Goal: Feedback & Contribution: Leave review/rating

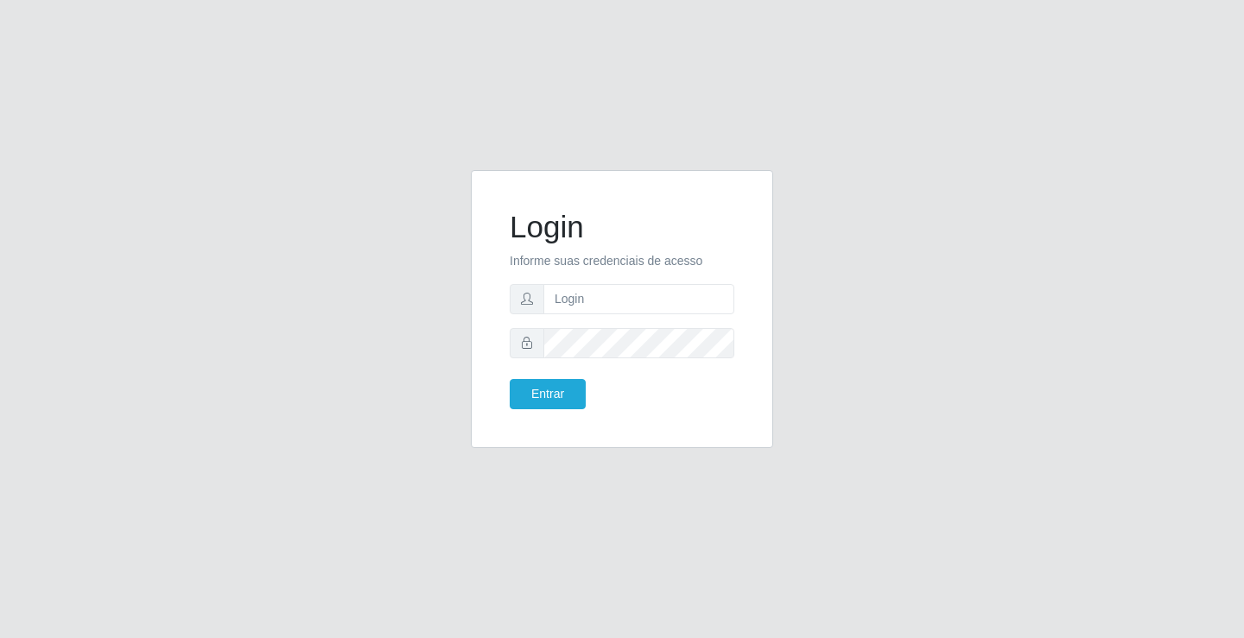
click at [595, 291] on input "text" at bounding box center [638, 299] width 191 height 30
type input "william@ideal"
click at [510, 379] on button "Entrar" at bounding box center [548, 394] width 76 height 30
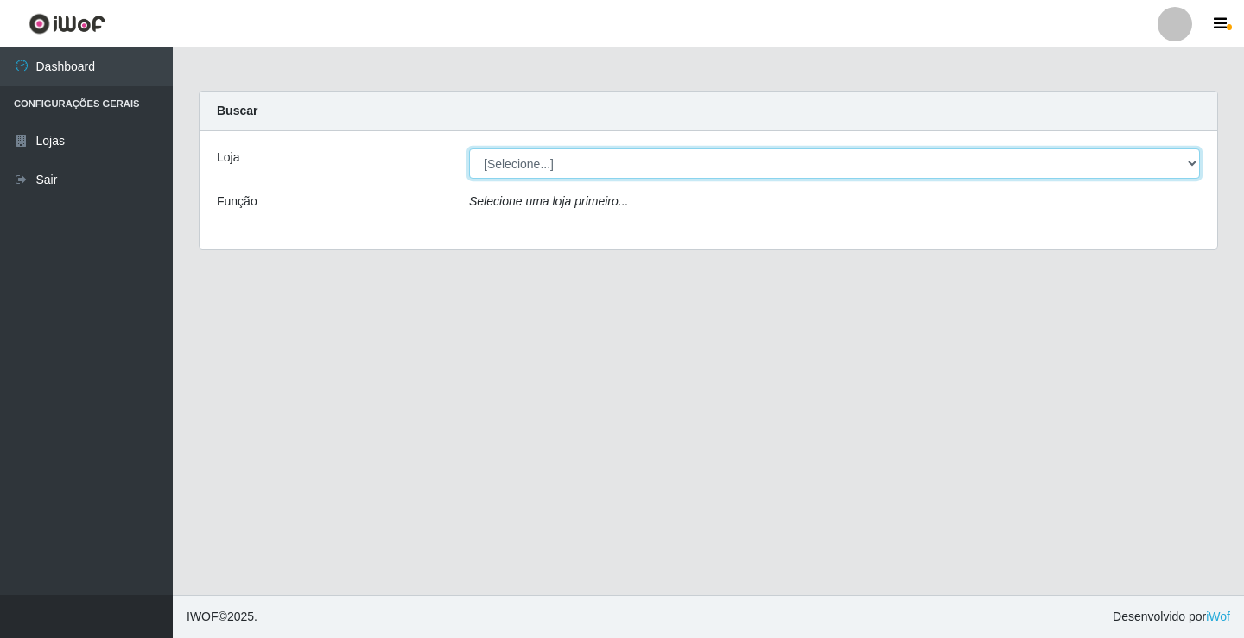
click at [870, 171] on select "[Selecione...] Ideal - Conceição" at bounding box center [834, 164] width 731 height 30
select select "231"
click at [469, 149] on select "[Selecione...] Ideal - Conceição" at bounding box center [834, 164] width 731 height 30
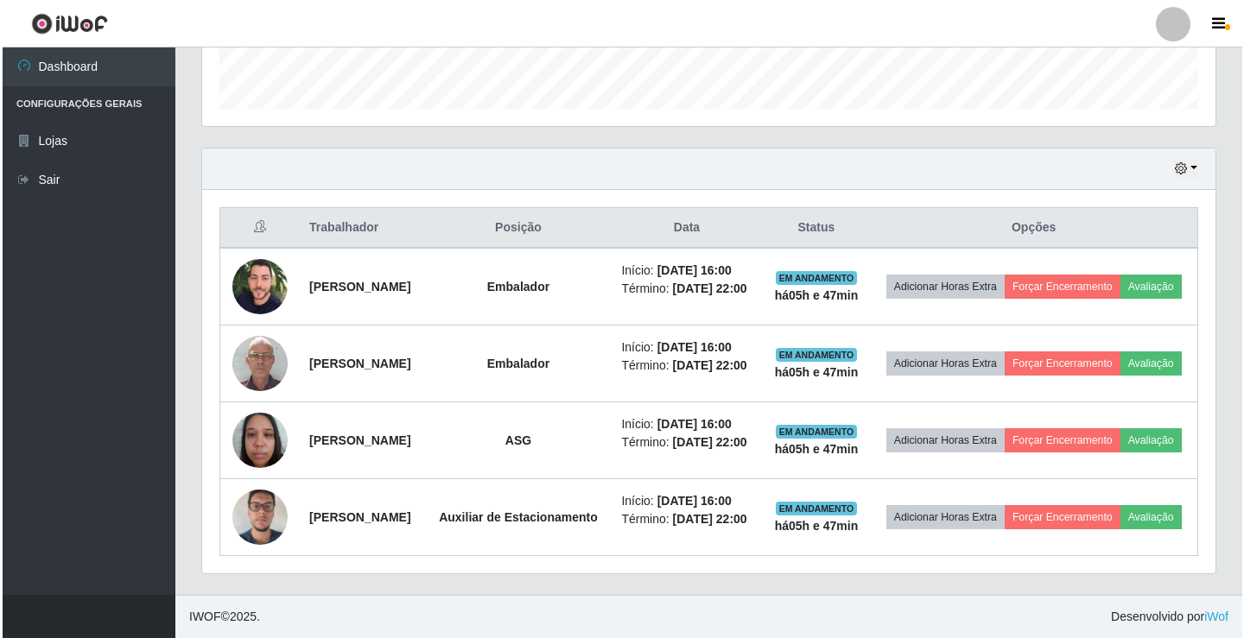
scroll to position [561, 0]
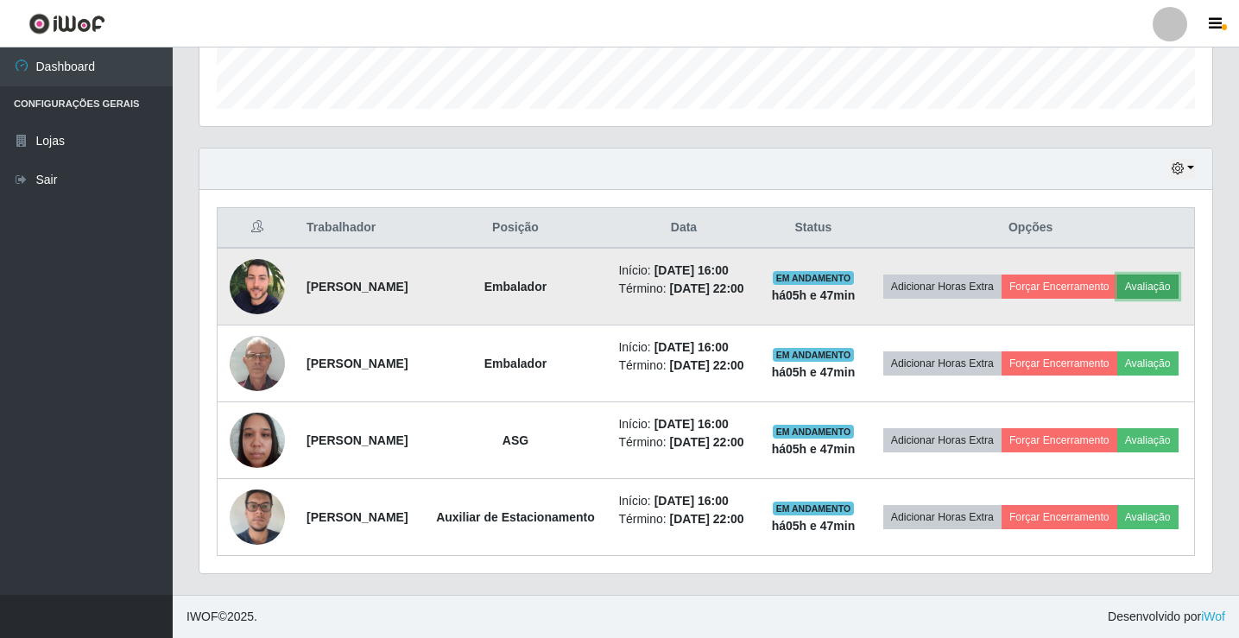
click at [1118, 275] on button "Avaliação" at bounding box center [1148, 287] width 61 height 24
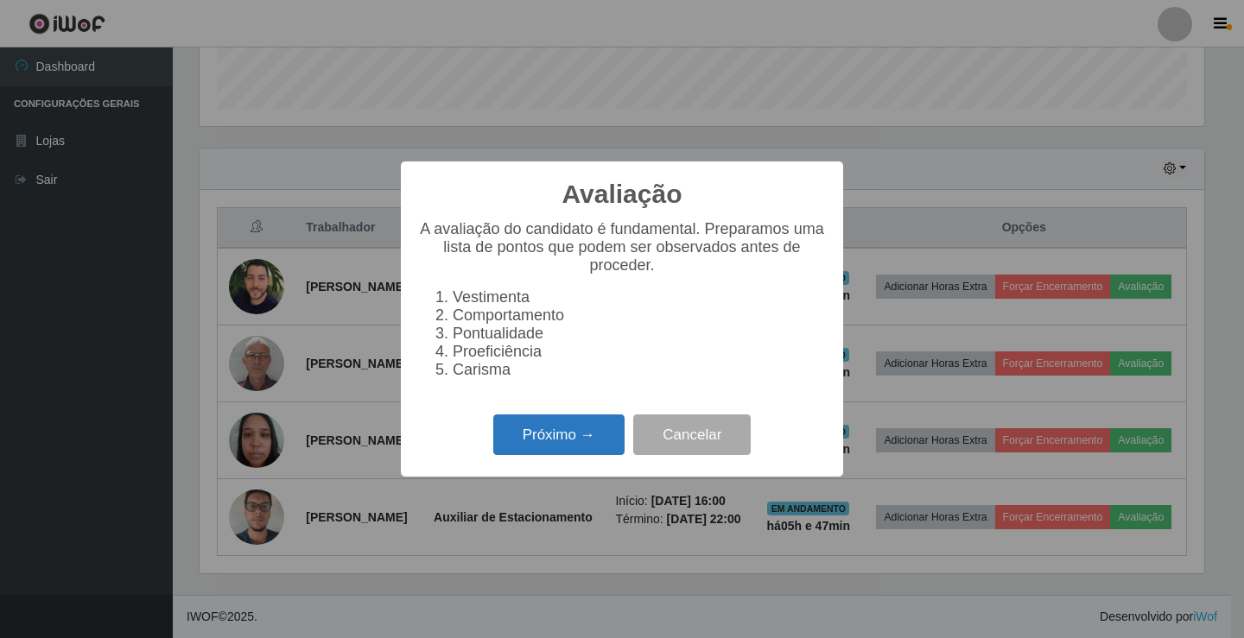
click at [589, 447] on button "Próximo →" at bounding box center [558, 435] width 131 height 41
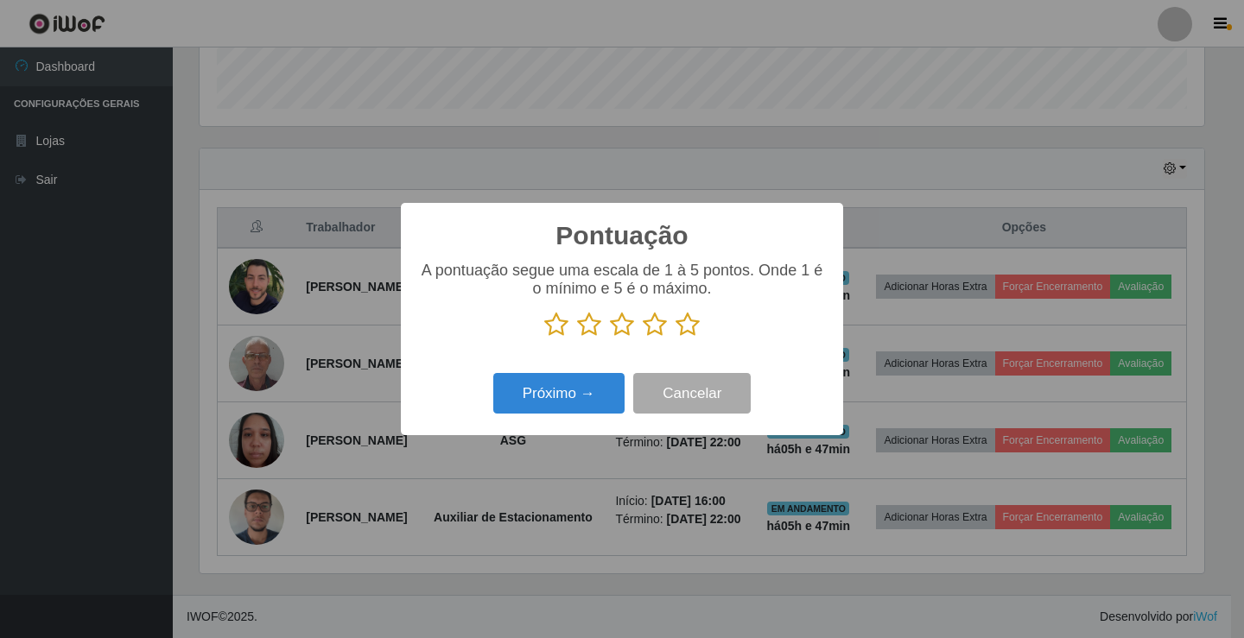
scroll to position [863390, 862744]
click at [690, 324] on icon at bounding box center [687, 325] width 24 height 26
click at [675, 338] on input "radio" at bounding box center [675, 338] width 0 height 0
click at [612, 391] on button "Próximo →" at bounding box center [558, 393] width 131 height 41
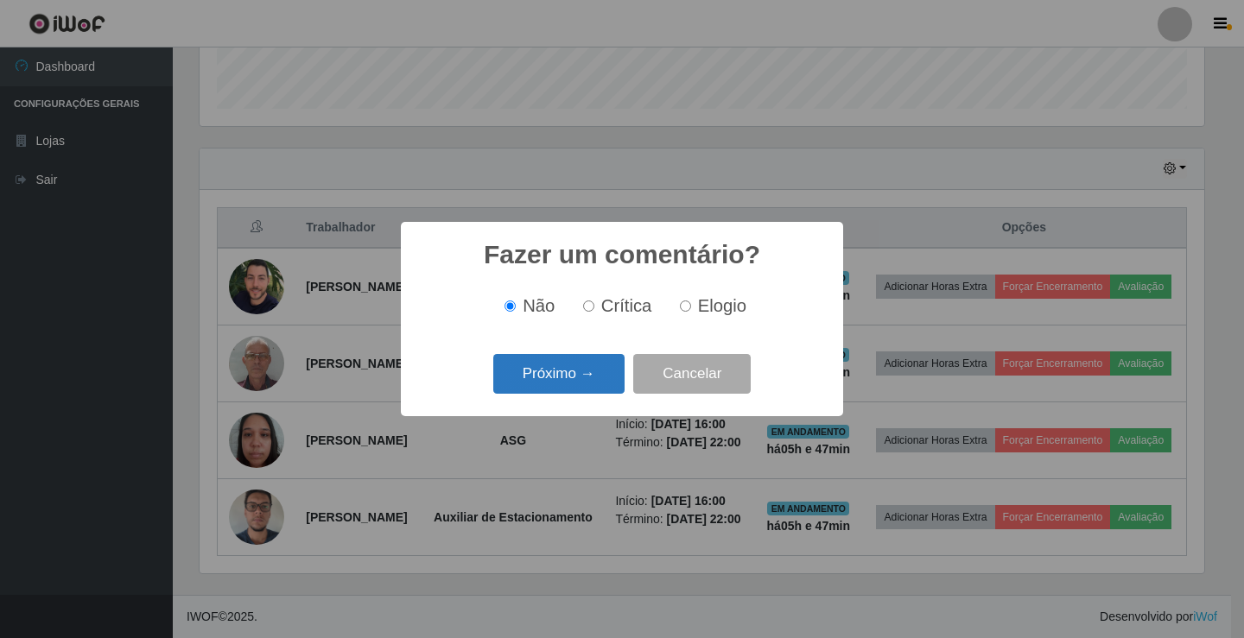
click at [596, 377] on button "Próximo →" at bounding box center [558, 374] width 131 height 41
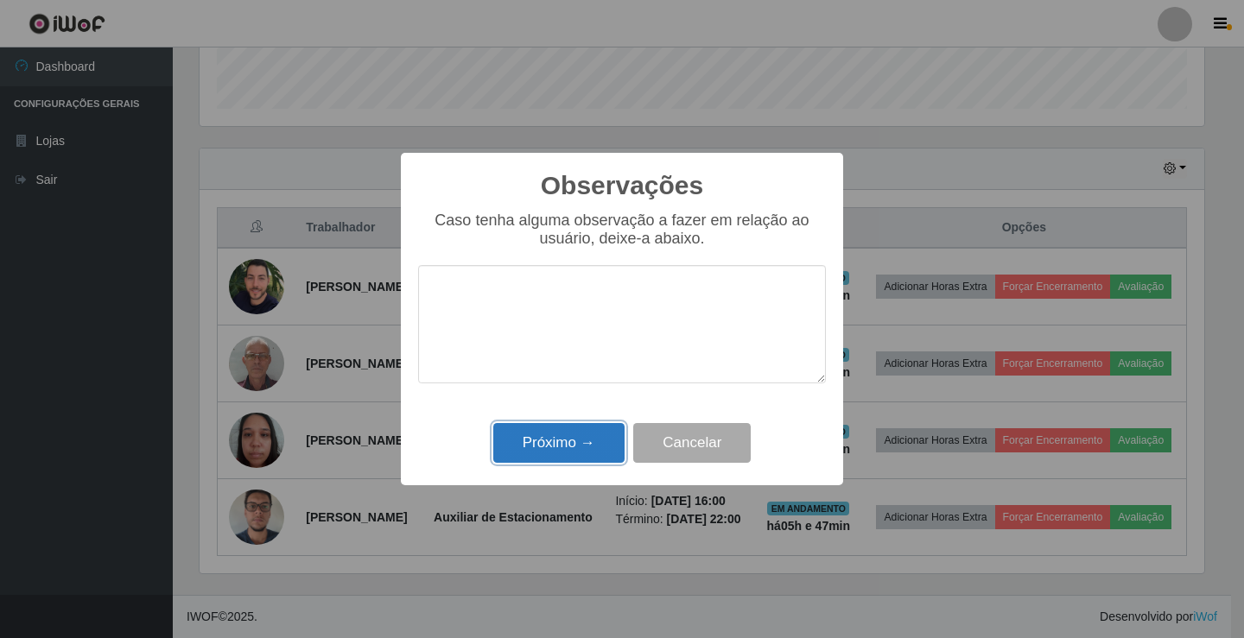
click at [555, 450] on button "Próximo →" at bounding box center [558, 443] width 131 height 41
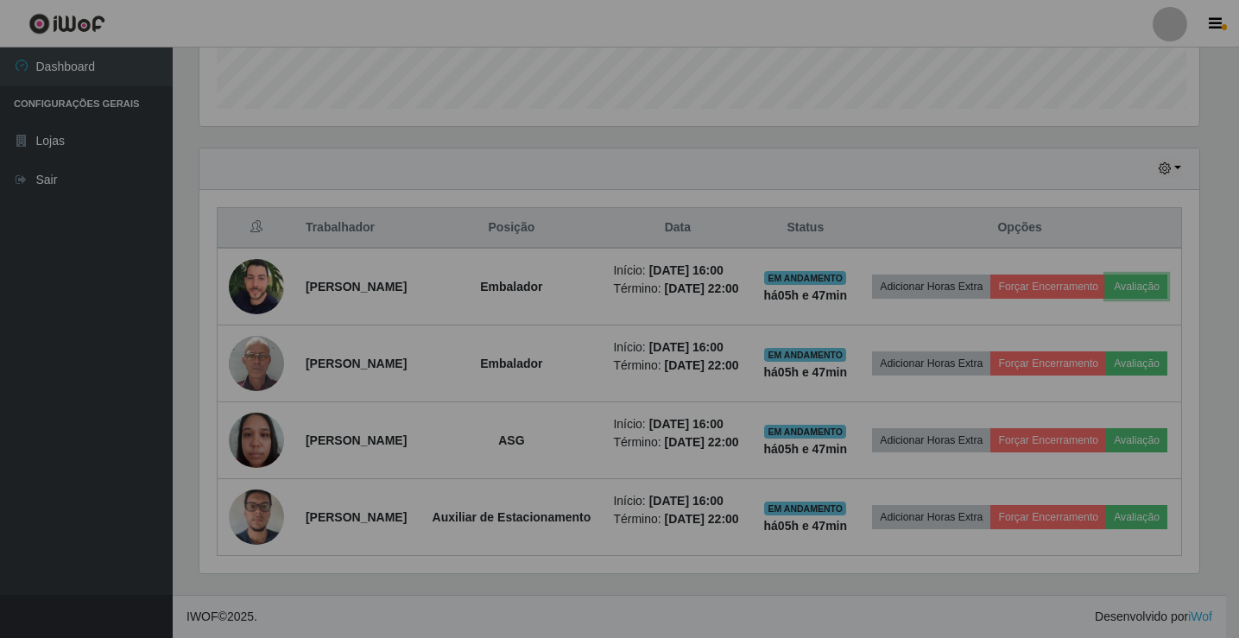
scroll to position [358, 1013]
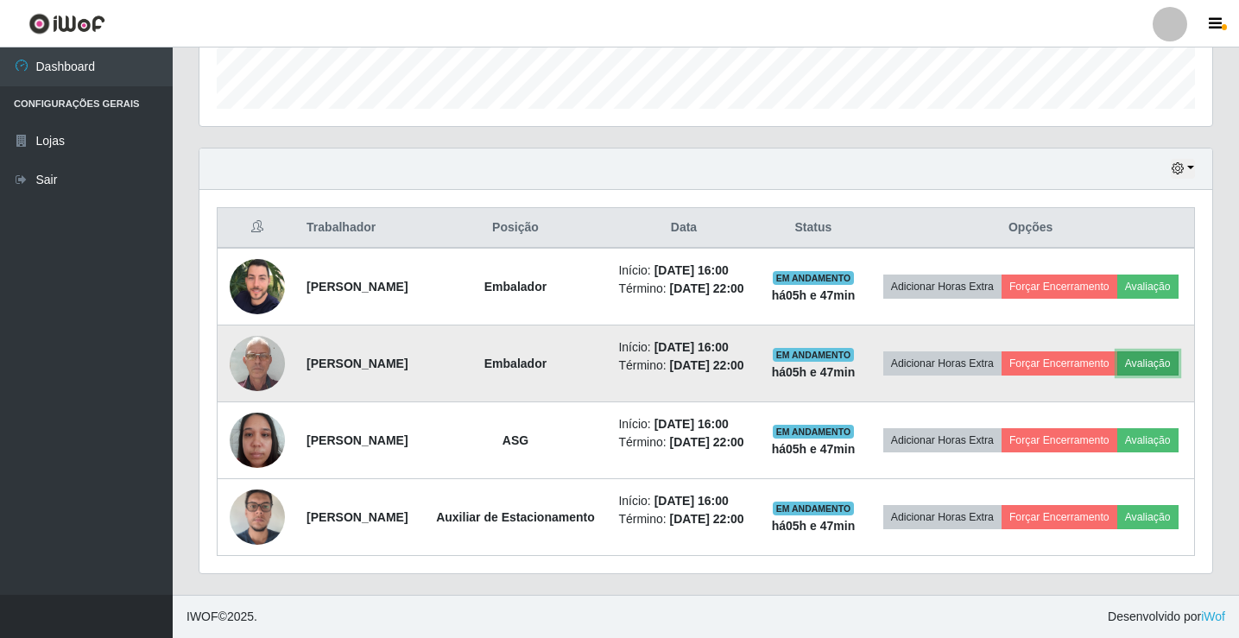
click at [1118, 352] on button "Avaliação" at bounding box center [1148, 364] width 61 height 24
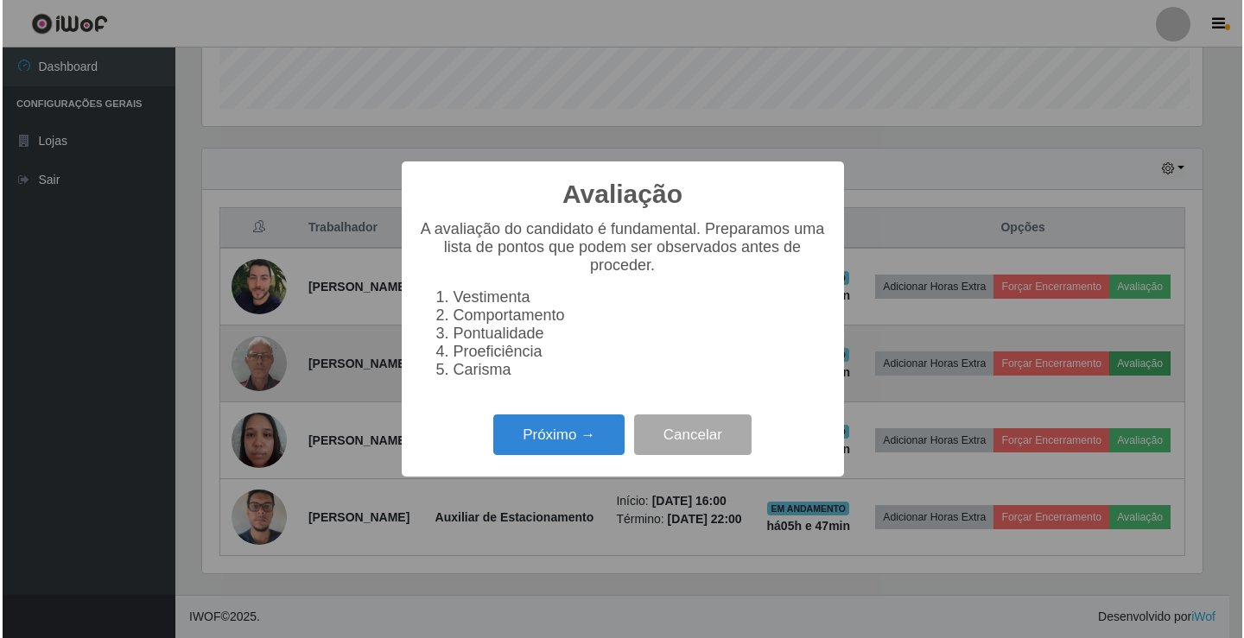
scroll to position [358, 1005]
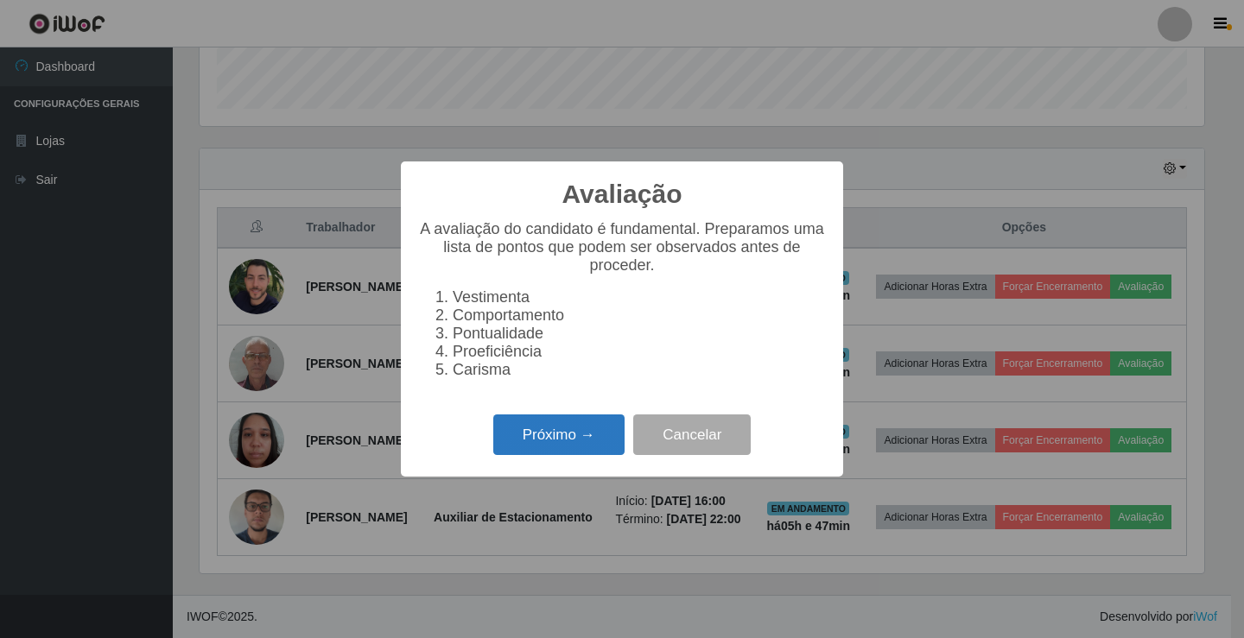
click at [586, 453] on button "Próximo →" at bounding box center [558, 435] width 131 height 41
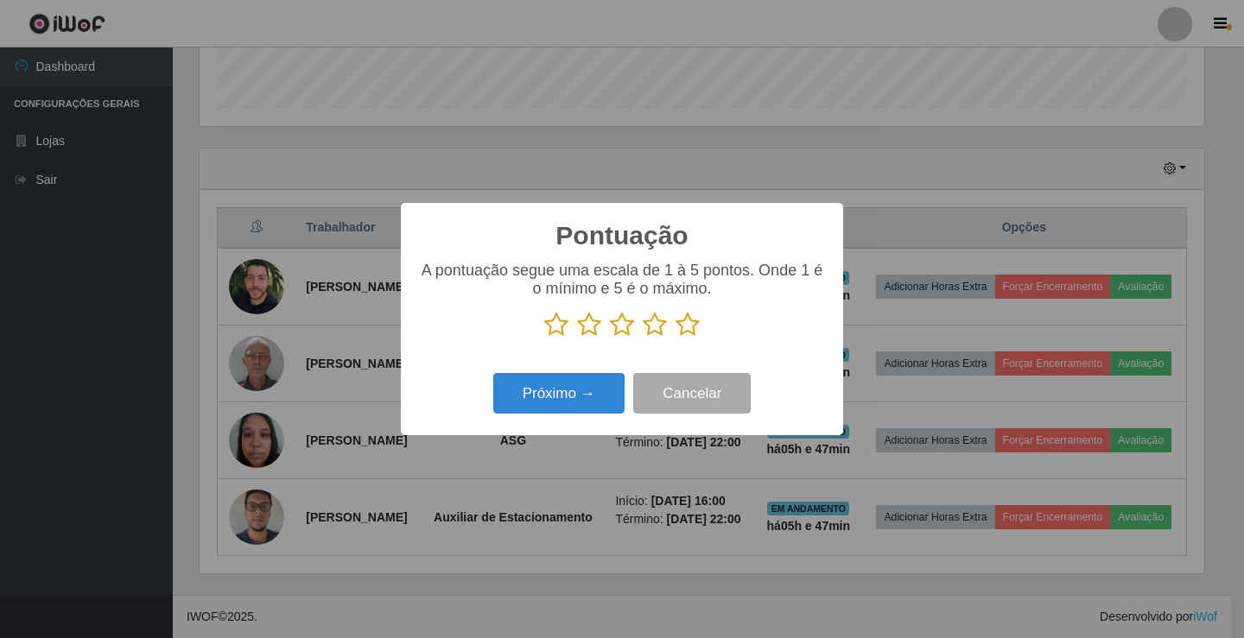
scroll to position [863390, 862744]
click at [681, 330] on icon at bounding box center [687, 325] width 24 height 26
click at [675, 338] on input "radio" at bounding box center [675, 338] width 0 height 0
click at [618, 391] on button "Próximo →" at bounding box center [558, 393] width 131 height 41
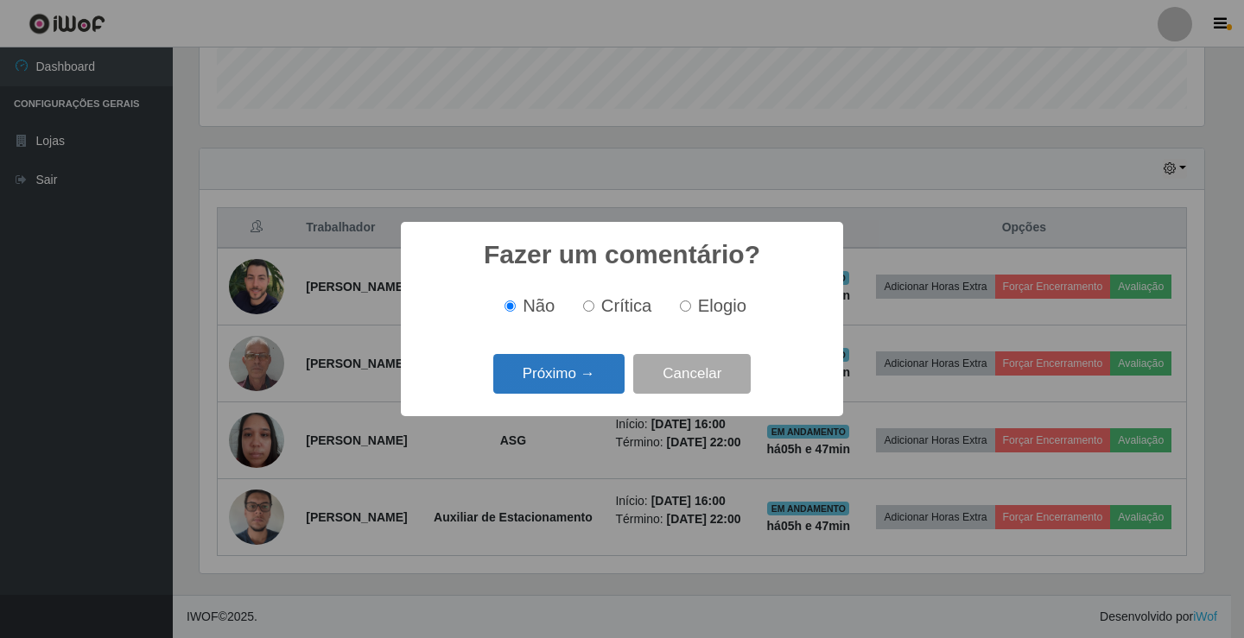
click at [610, 389] on button "Próximo →" at bounding box center [558, 374] width 131 height 41
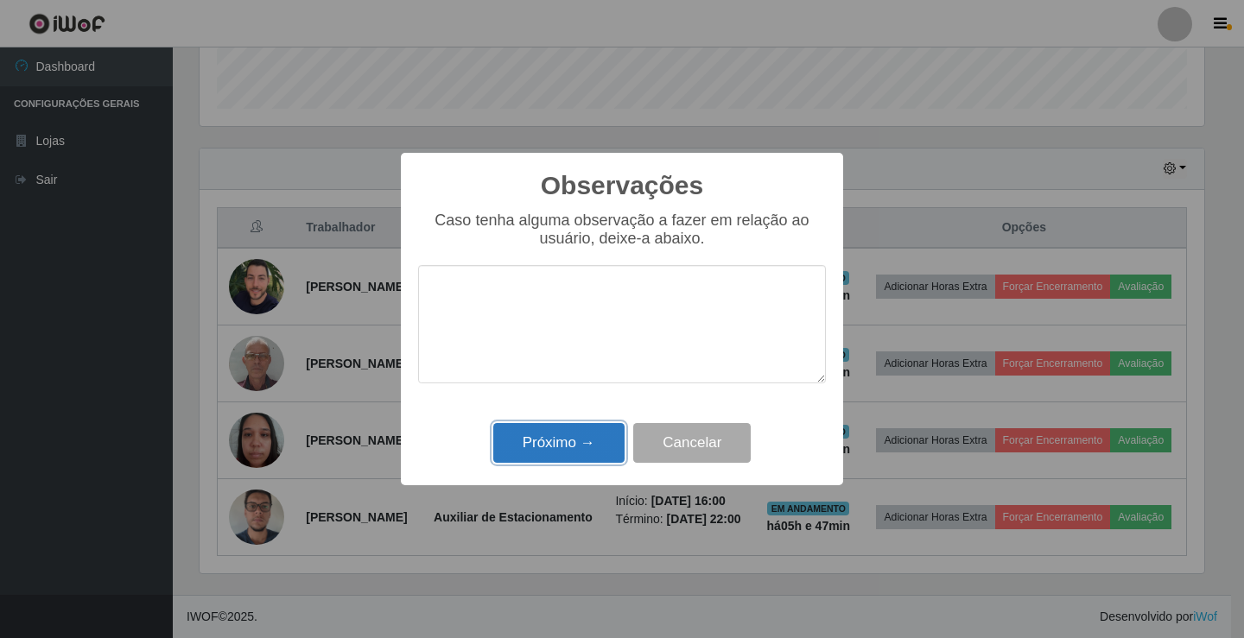
click at [604, 433] on button "Próximo →" at bounding box center [558, 443] width 131 height 41
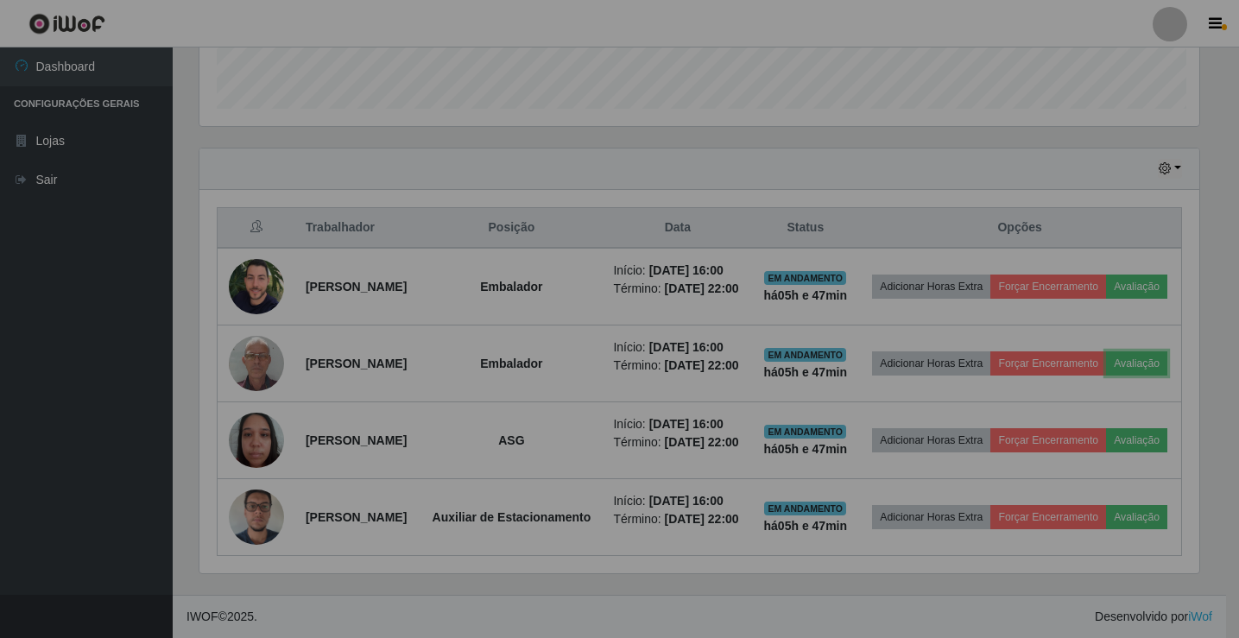
scroll to position [358, 1013]
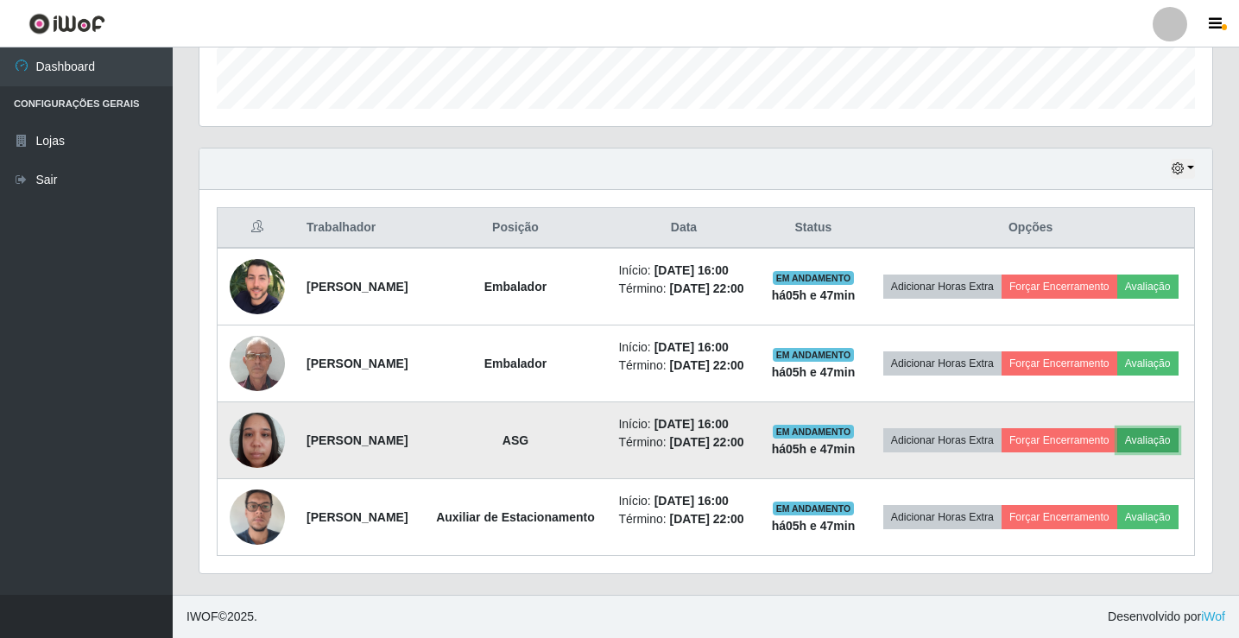
click at [1118, 432] on button "Avaliação" at bounding box center [1148, 440] width 61 height 24
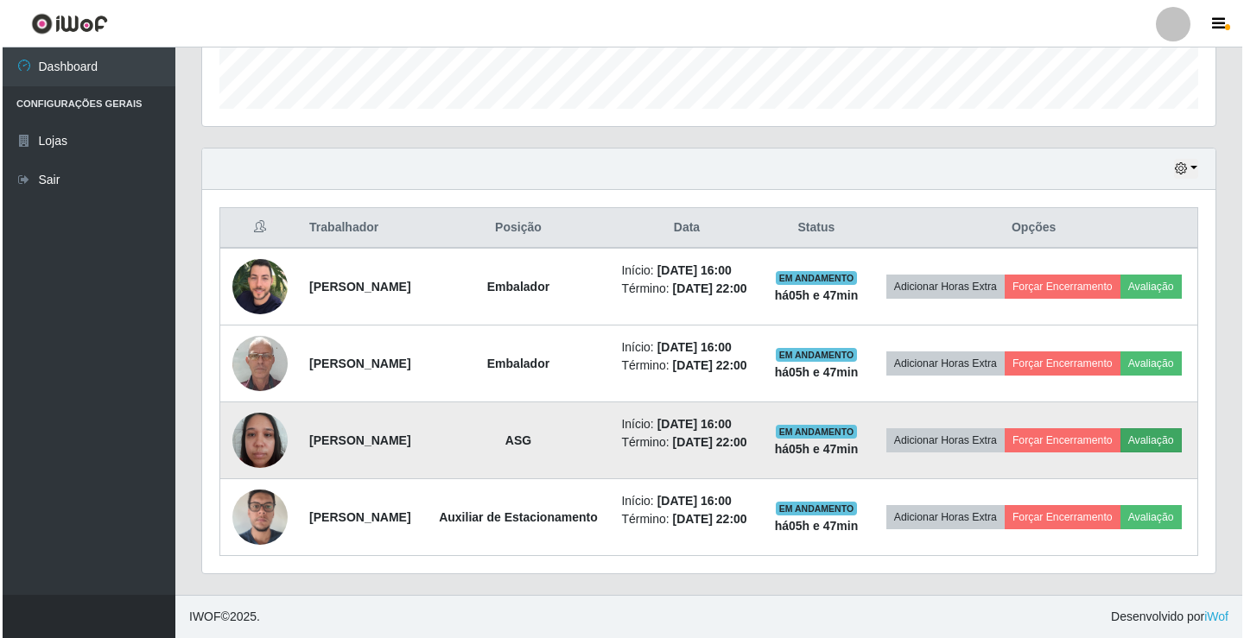
scroll to position [358, 1005]
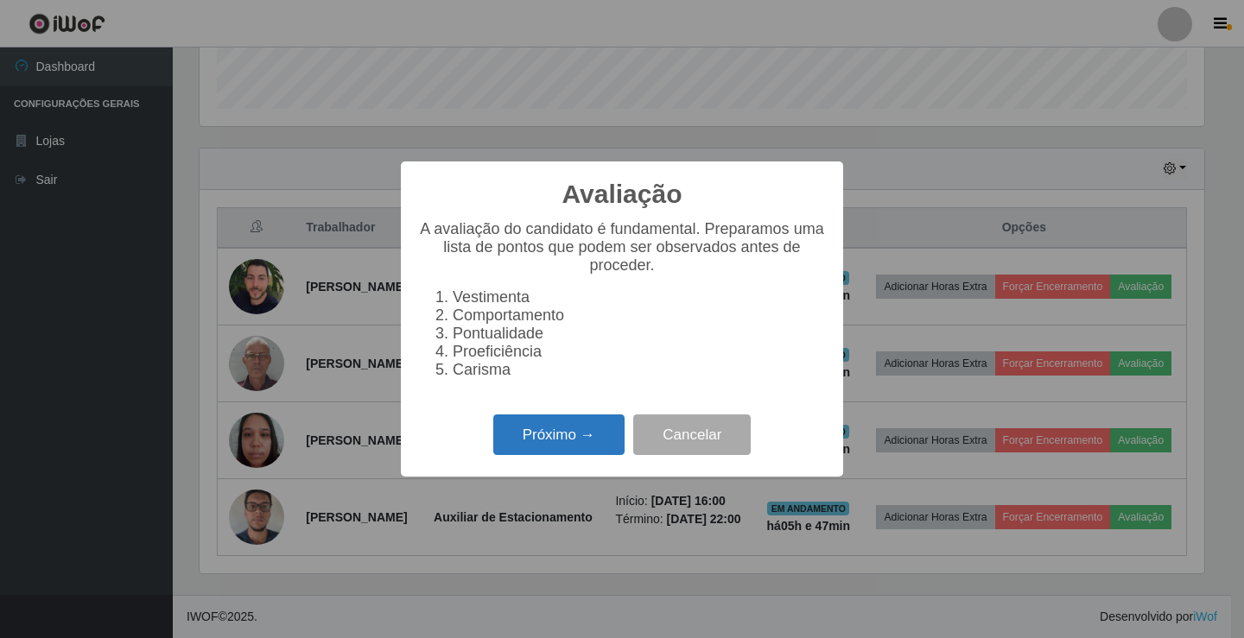
click at [530, 434] on button "Próximo →" at bounding box center [558, 435] width 131 height 41
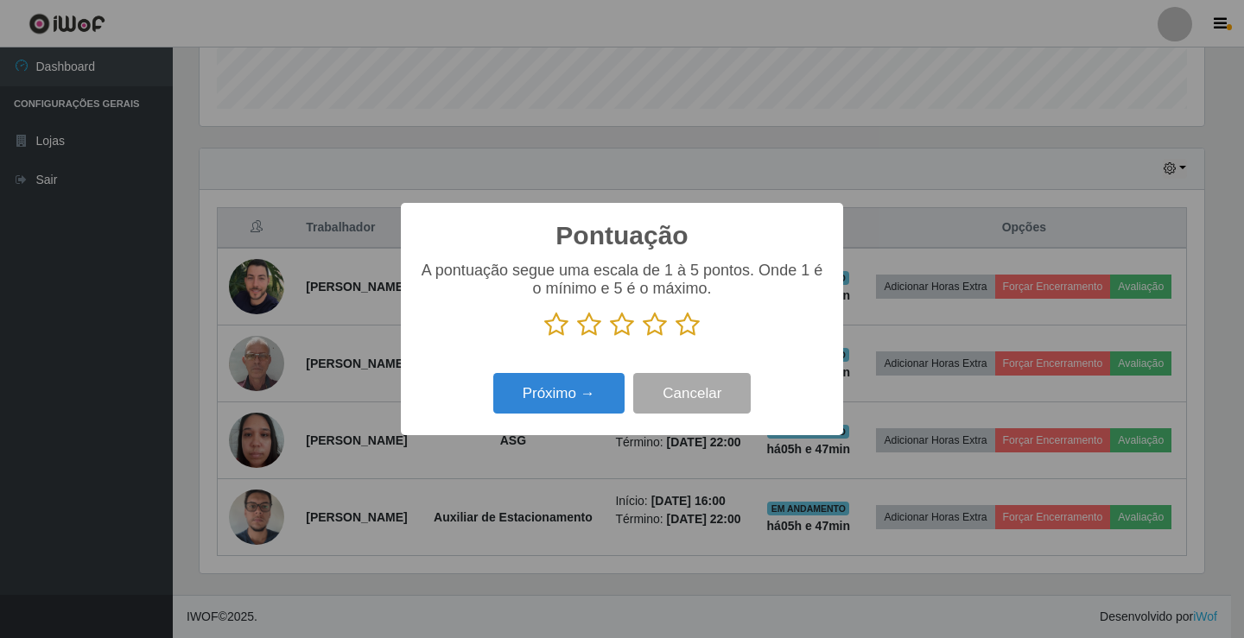
click at [688, 327] on icon at bounding box center [687, 325] width 24 height 26
click at [675, 338] on input "radio" at bounding box center [675, 338] width 0 height 0
click at [597, 393] on button "Próximo →" at bounding box center [558, 393] width 131 height 41
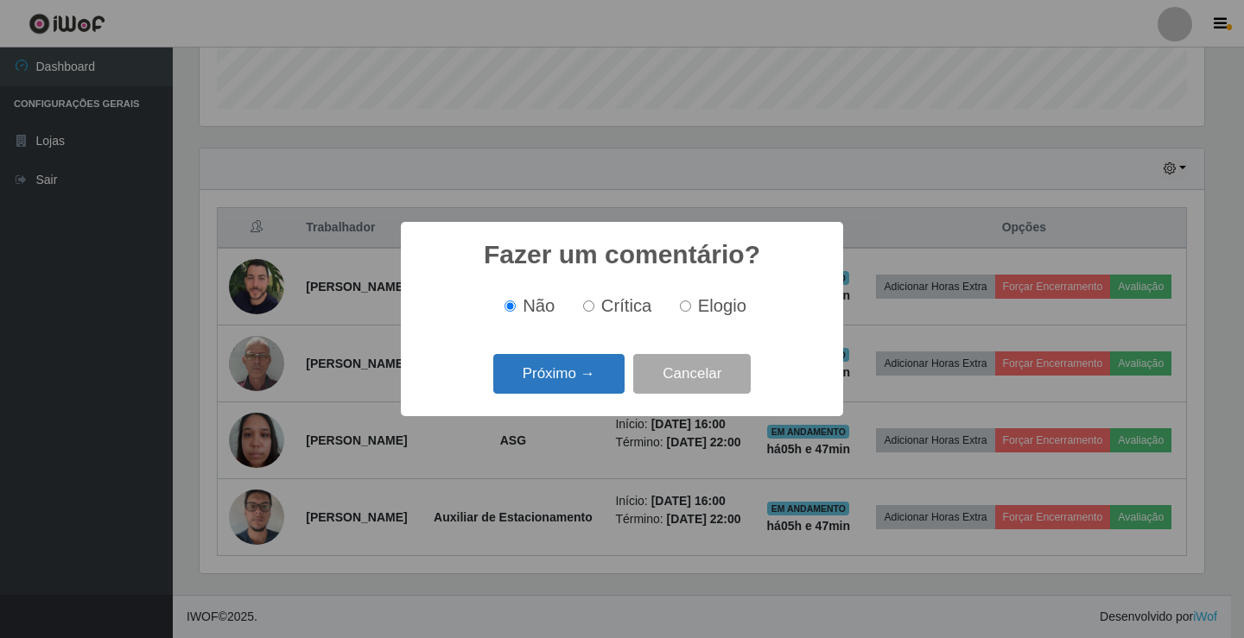
click at [597, 382] on button "Próximo →" at bounding box center [558, 374] width 131 height 41
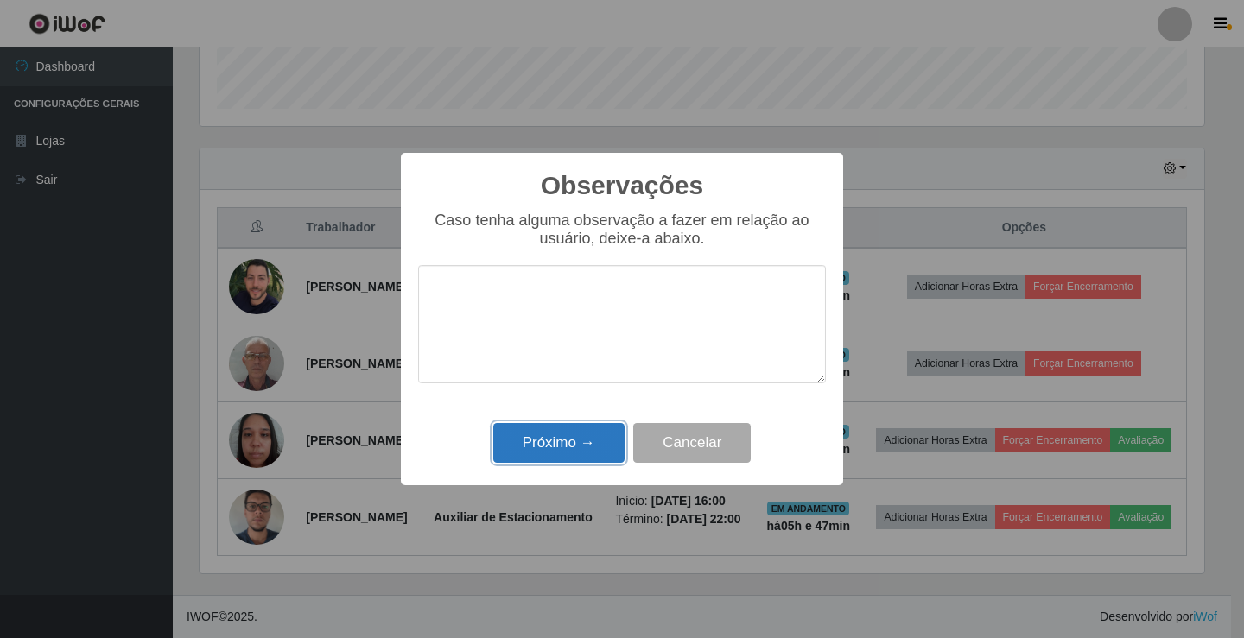
click at [591, 436] on button "Próximo →" at bounding box center [558, 443] width 131 height 41
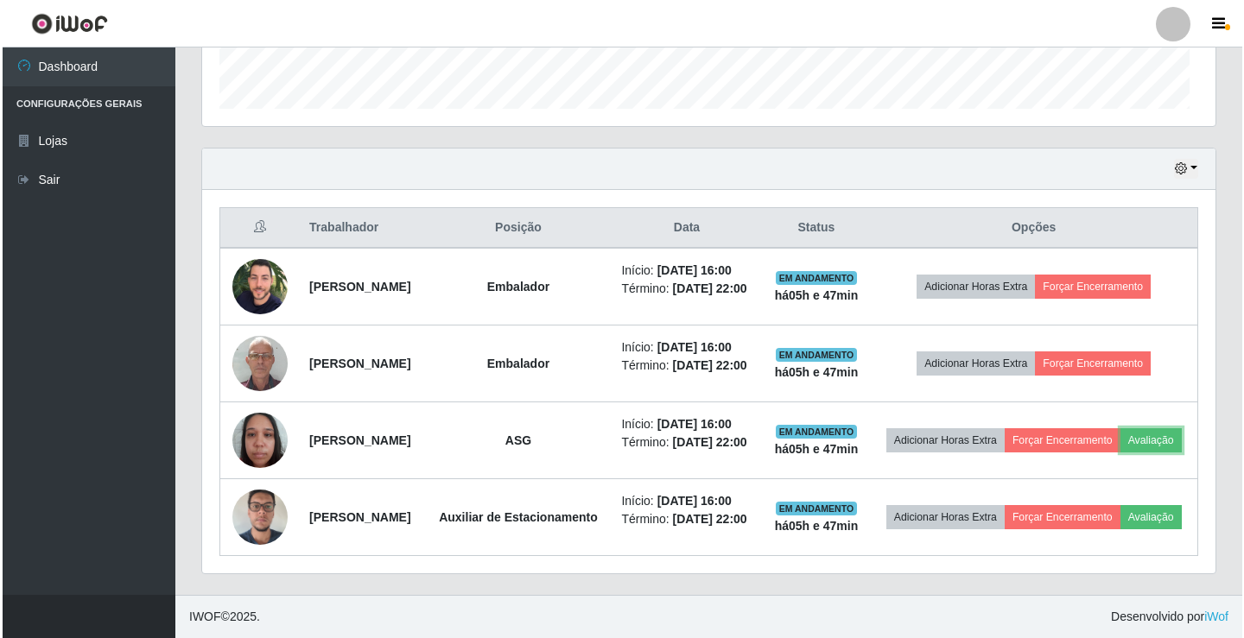
scroll to position [358, 1013]
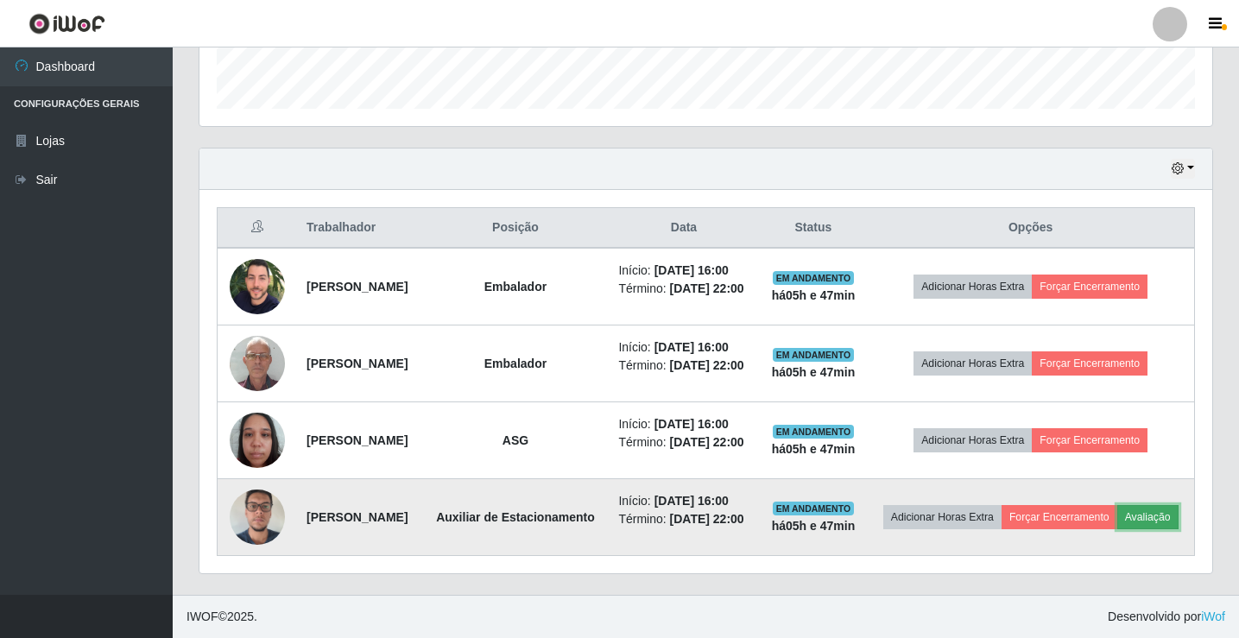
click at [1118, 525] on button "Avaliação" at bounding box center [1148, 517] width 61 height 24
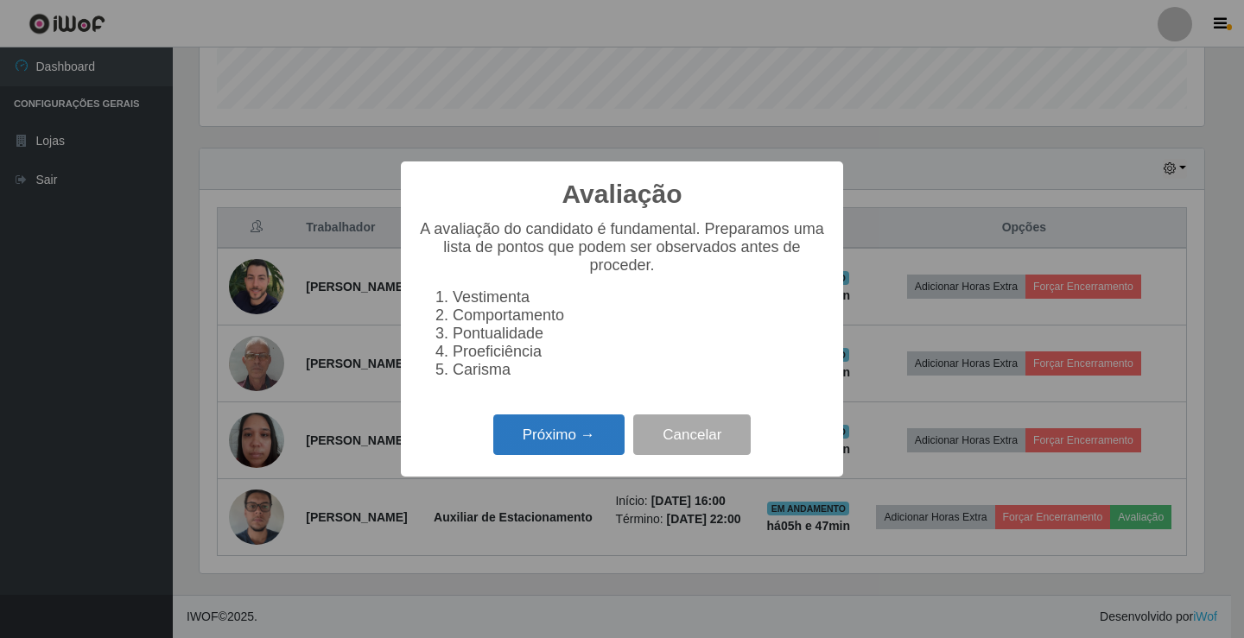
click at [524, 436] on button "Próximo →" at bounding box center [558, 435] width 131 height 41
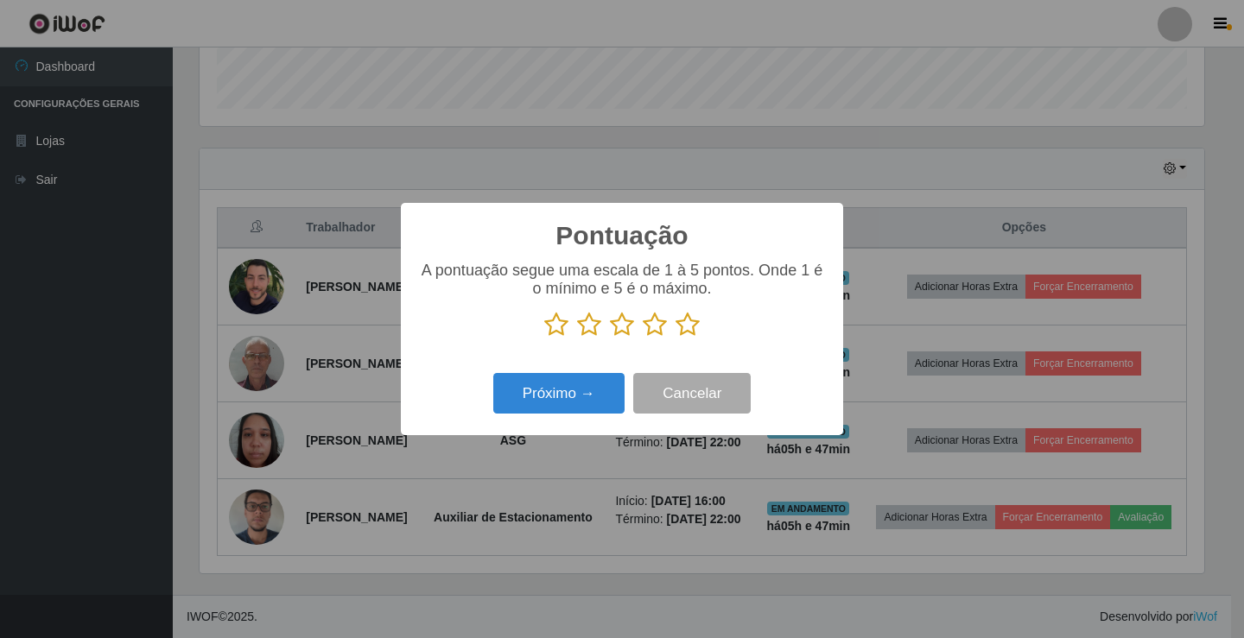
scroll to position [863390, 862744]
click at [685, 328] on icon at bounding box center [687, 325] width 24 height 26
click at [675, 338] on input "radio" at bounding box center [675, 338] width 0 height 0
click at [590, 386] on button "Próximo →" at bounding box center [558, 393] width 131 height 41
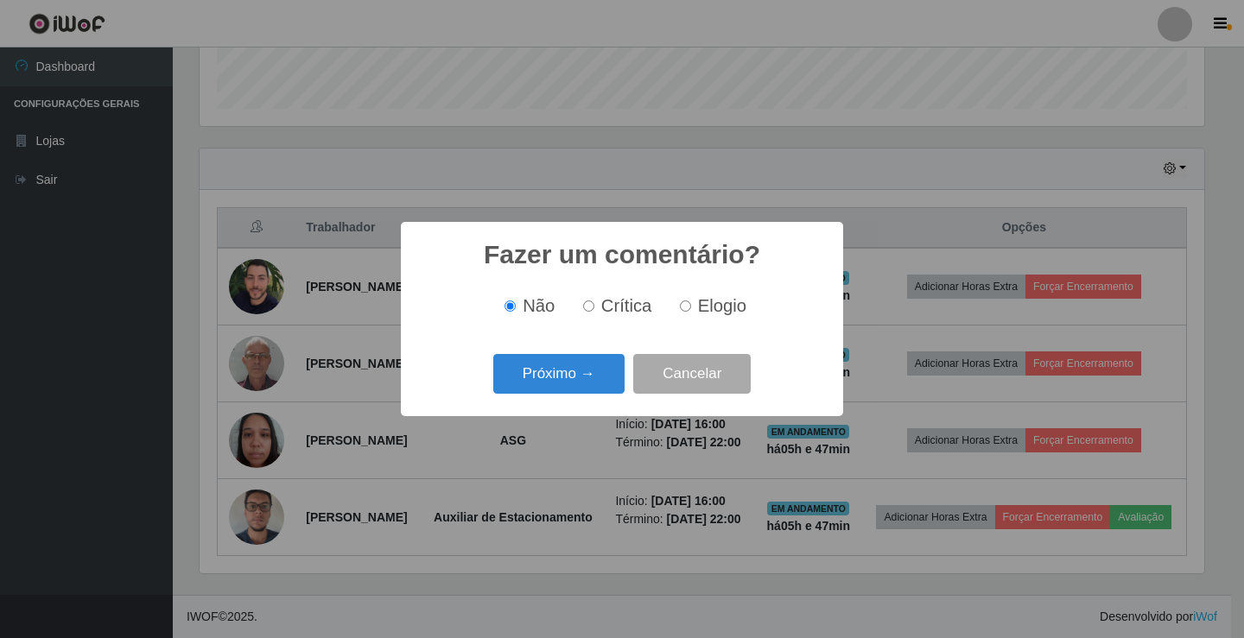
click at [590, 386] on button "Próximo →" at bounding box center [558, 374] width 131 height 41
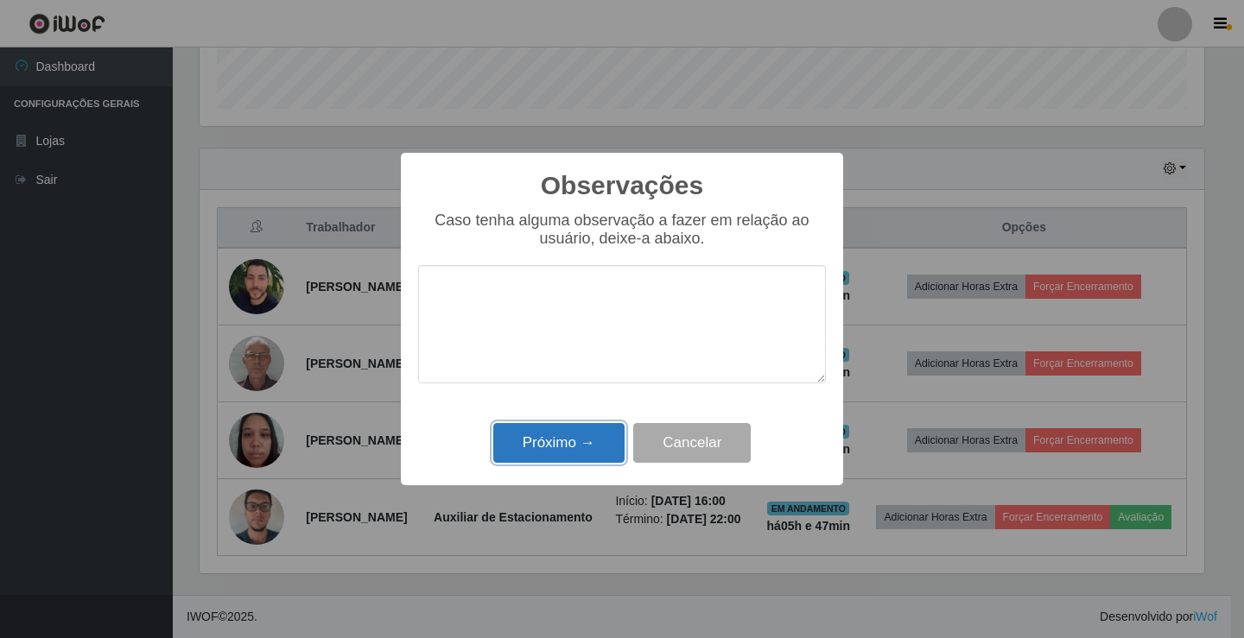
click at [592, 440] on button "Próximo →" at bounding box center [558, 443] width 131 height 41
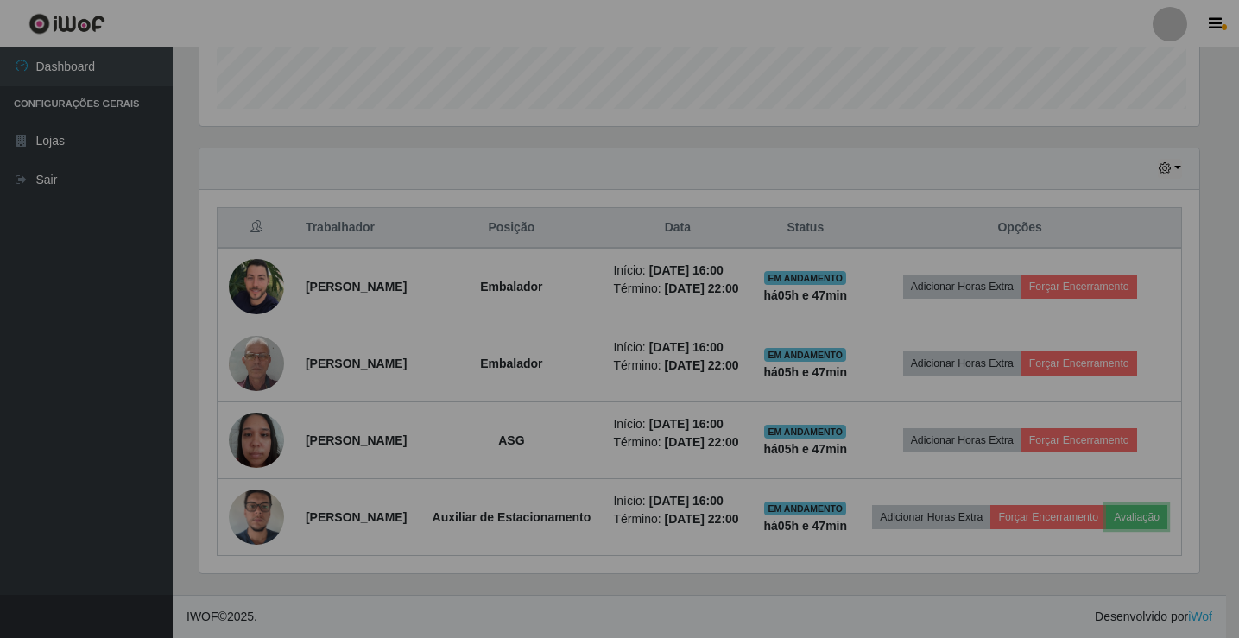
scroll to position [358, 1013]
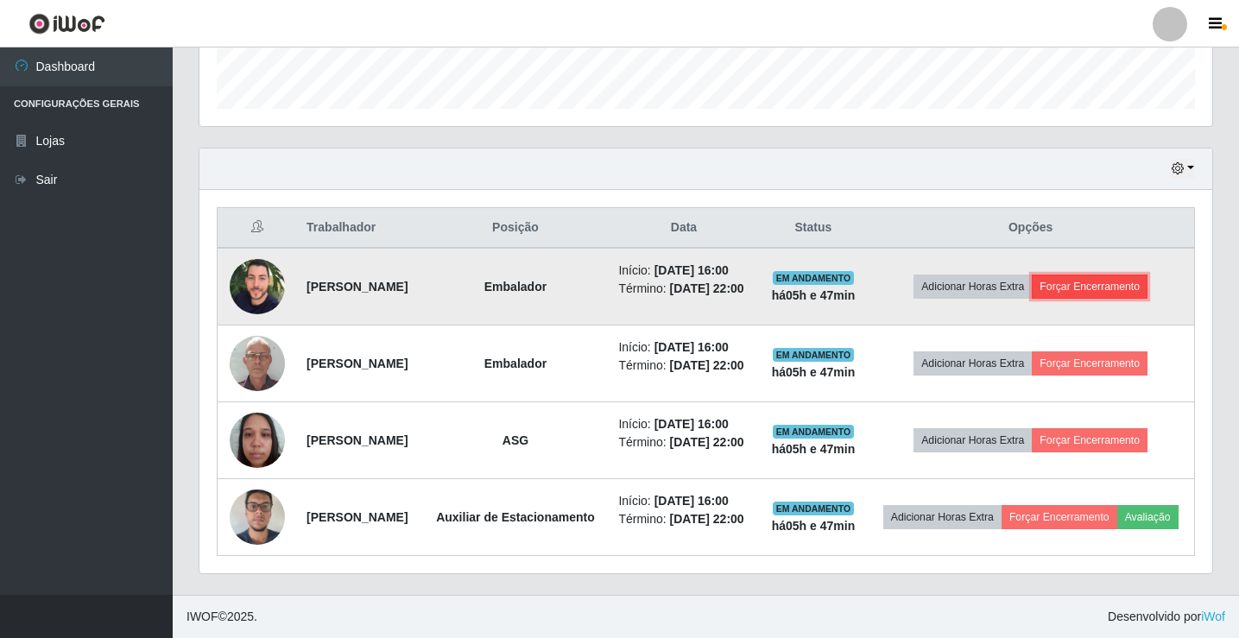
click at [1124, 275] on button "Forçar Encerramento" at bounding box center [1090, 287] width 116 height 24
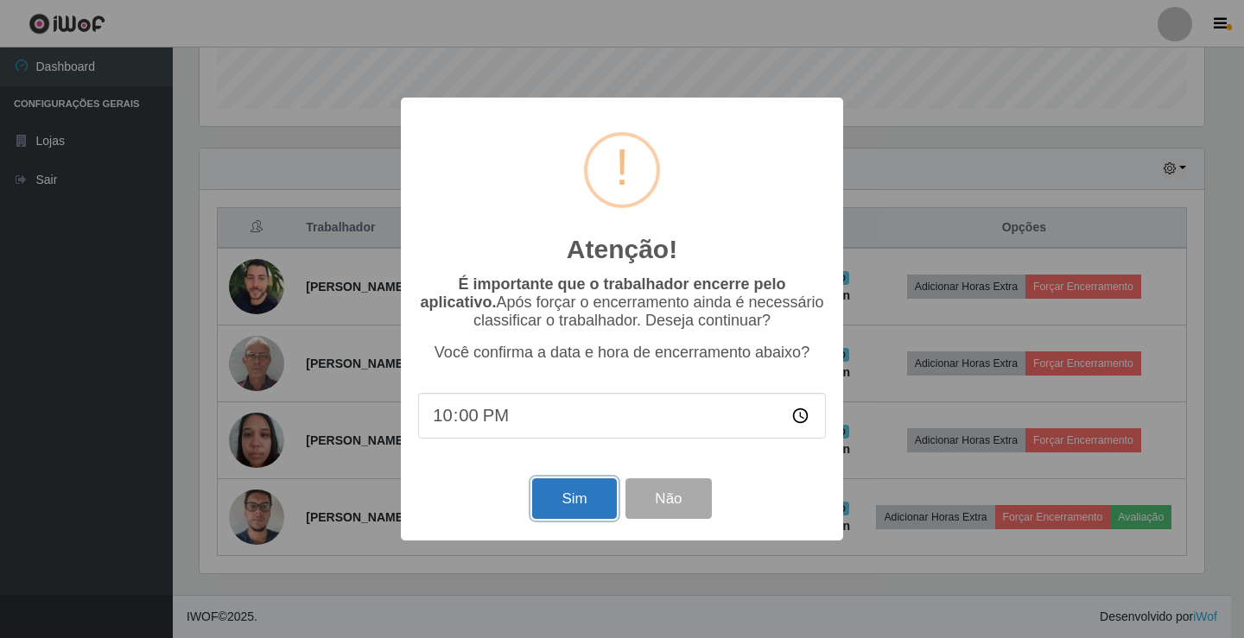
click at [591, 504] on button "Sim" at bounding box center [574, 499] width 84 height 41
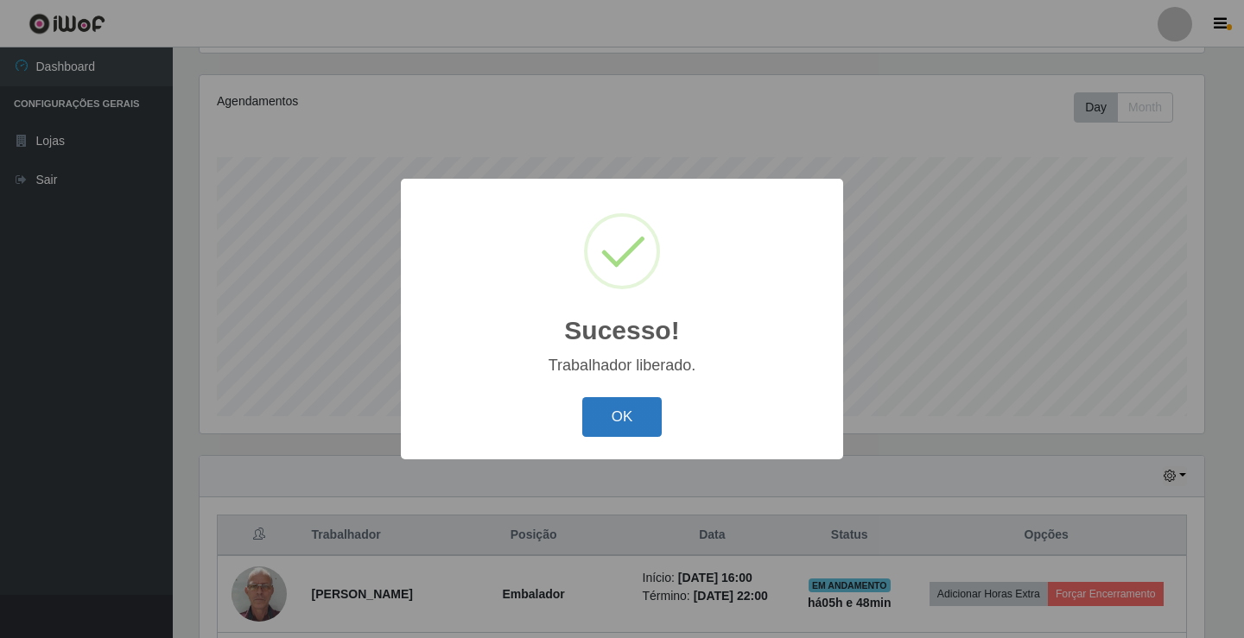
click at [634, 410] on button "OK" at bounding box center [622, 417] width 80 height 41
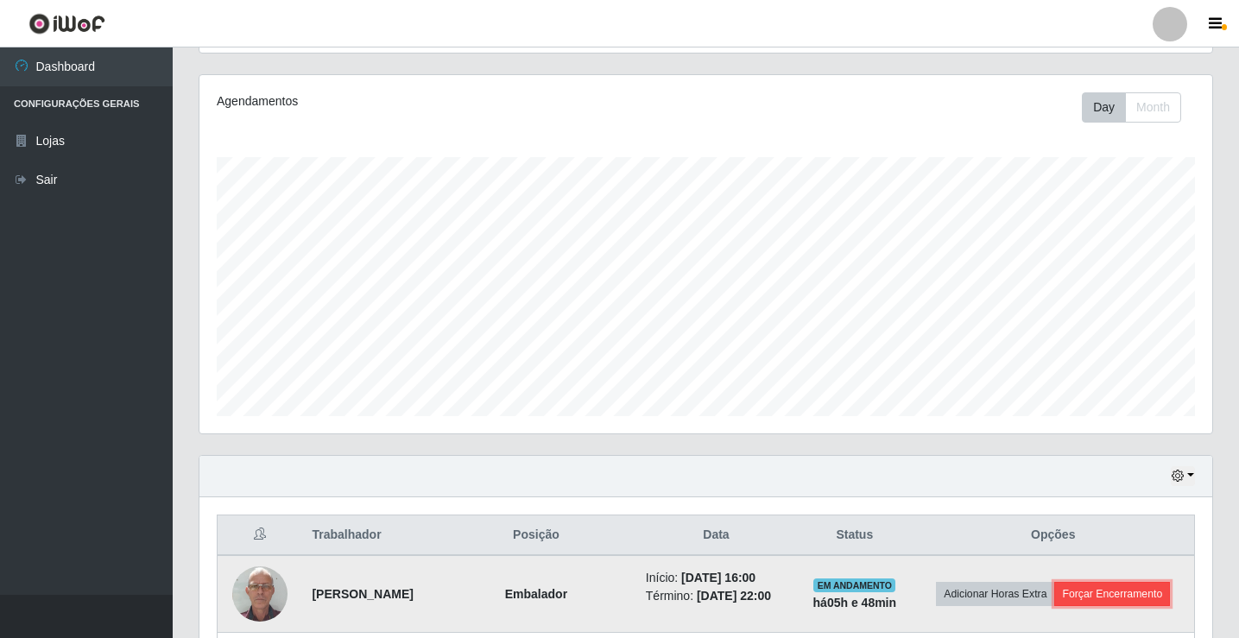
click at [1126, 586] on button "Forçar Encerramento" at bounding box center [1113, 594] width 116 height 24
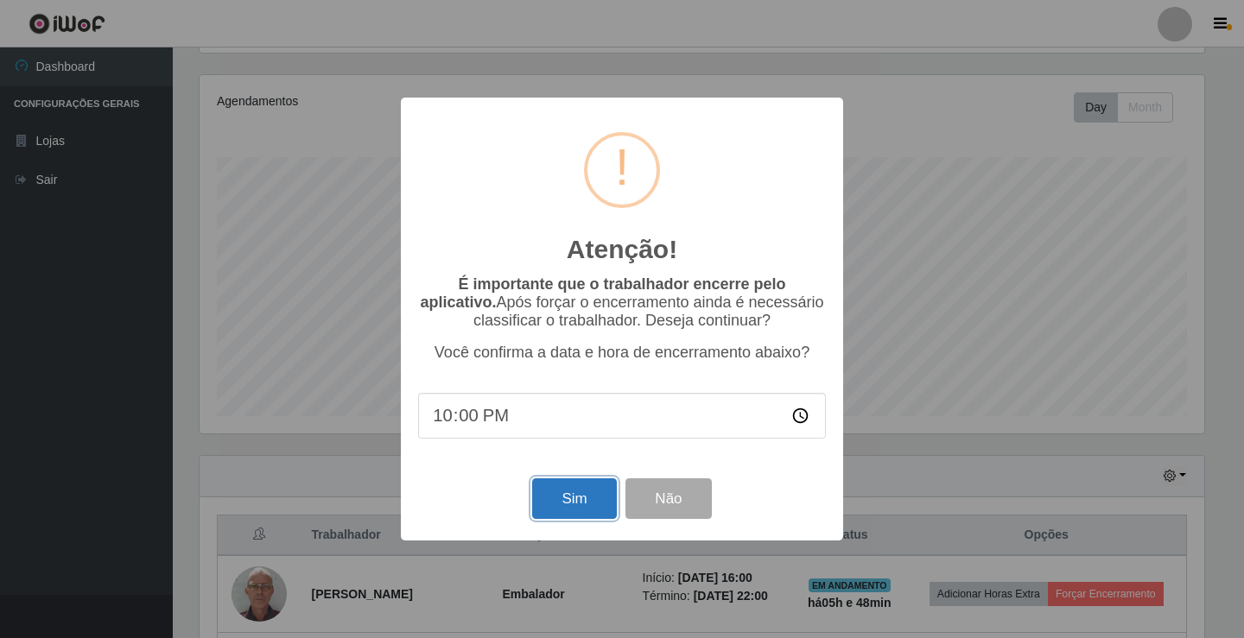
click at [604, 514] on button "Sim" at bounding box center [574, 499] width 84 height 41
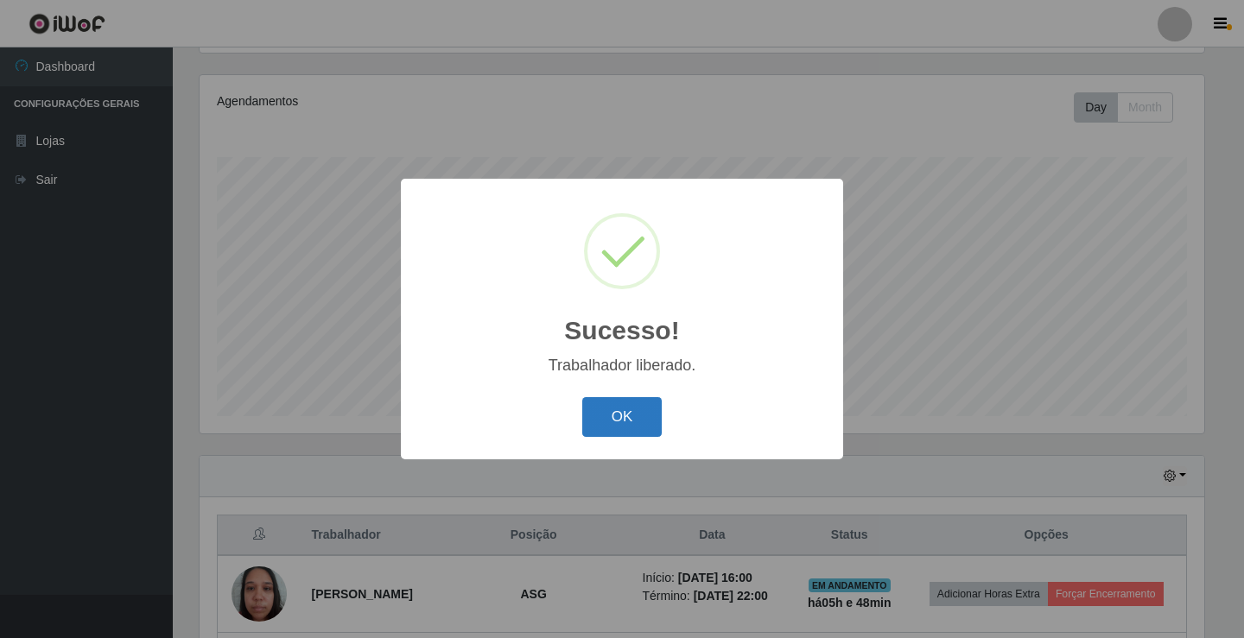
click at [635, 425] on button "OK" at bounding box center [622, 417] width 80 height 41
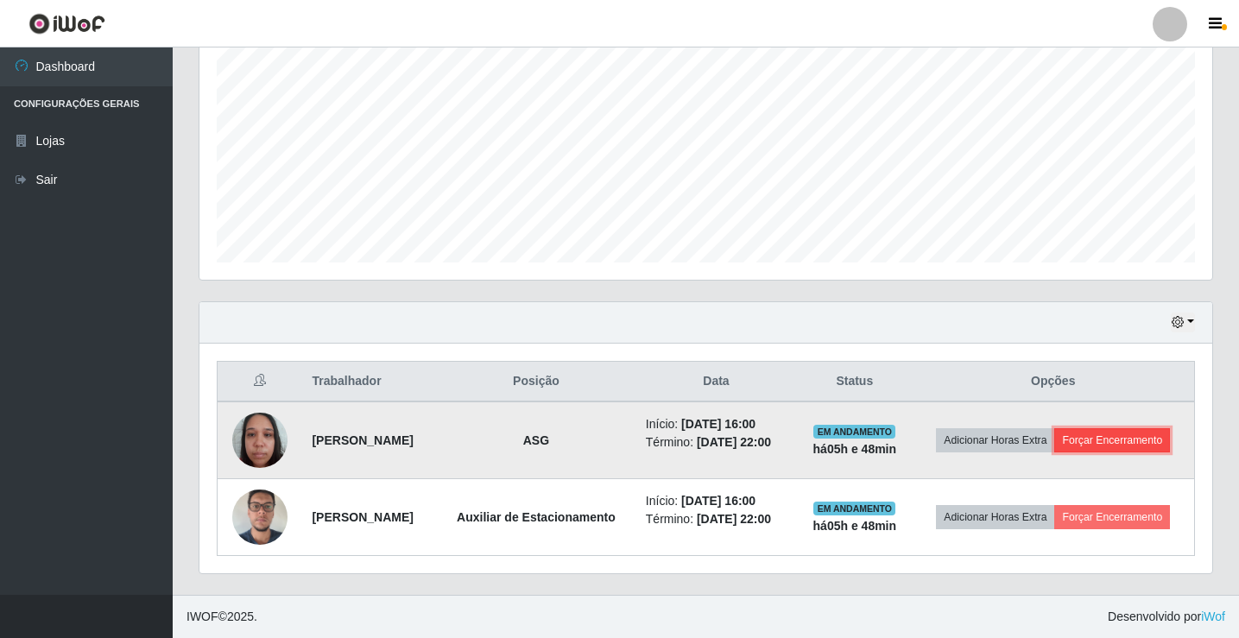
click at [1145, 441] on button "Forçar Encerramento" at bounding box center [1113, 440] width 116 height 24
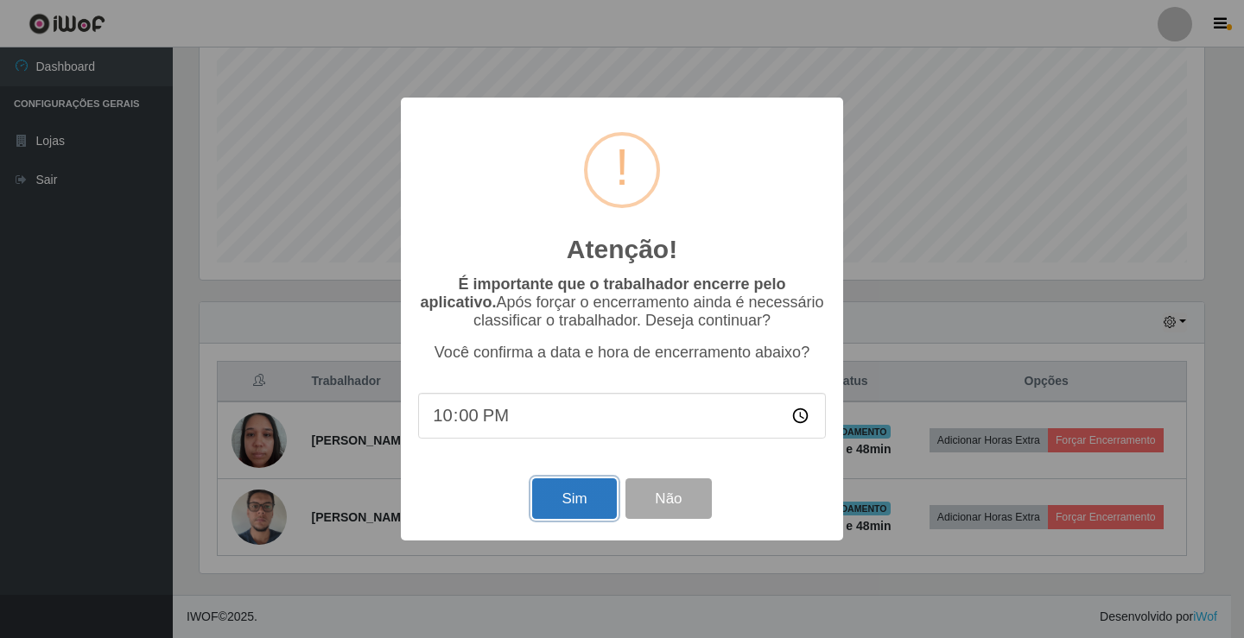
click at [594, 514] on button "Sim" at bounding box center [574, 499] width 84 height 41
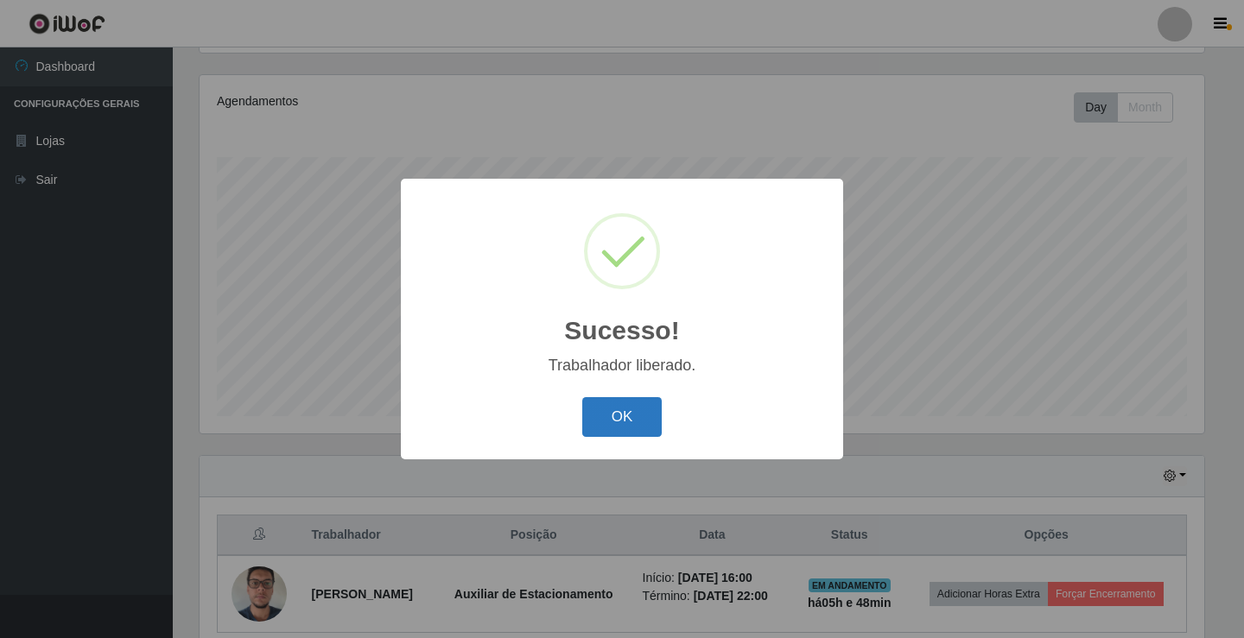
click at [627, 415] on button "OK" at bounding box center [622, 417] width 80 height 41
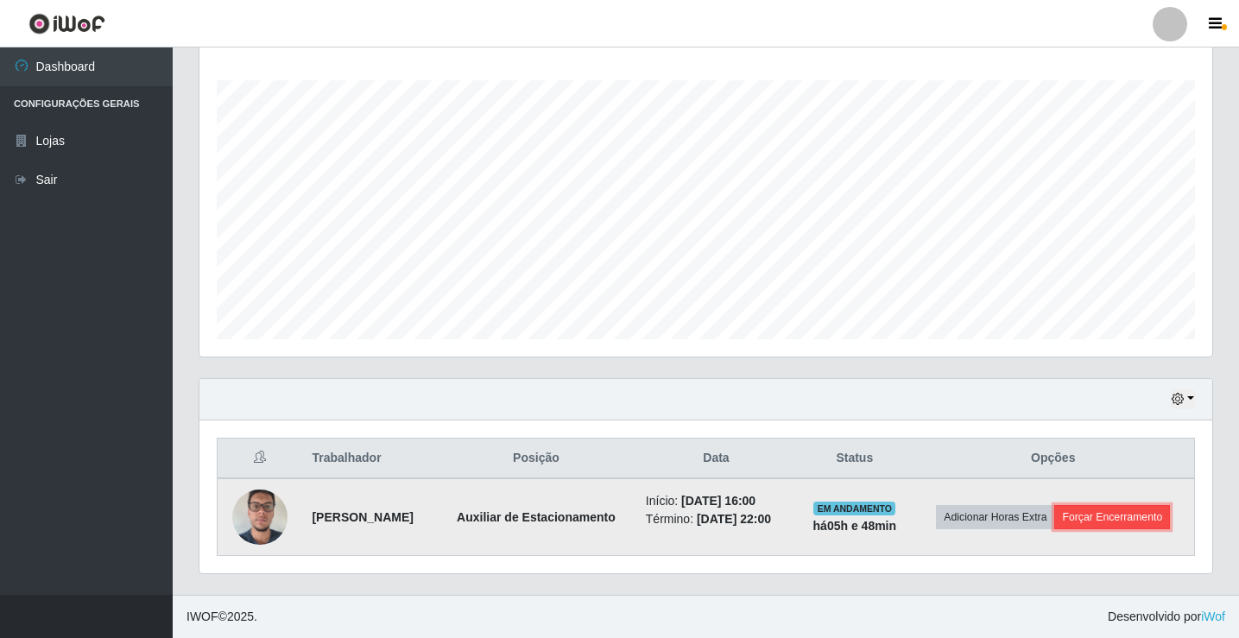
click at [1102, 521] on button "Forçar Encerramento" at bounding box center [1113, 517] width 116 height 24
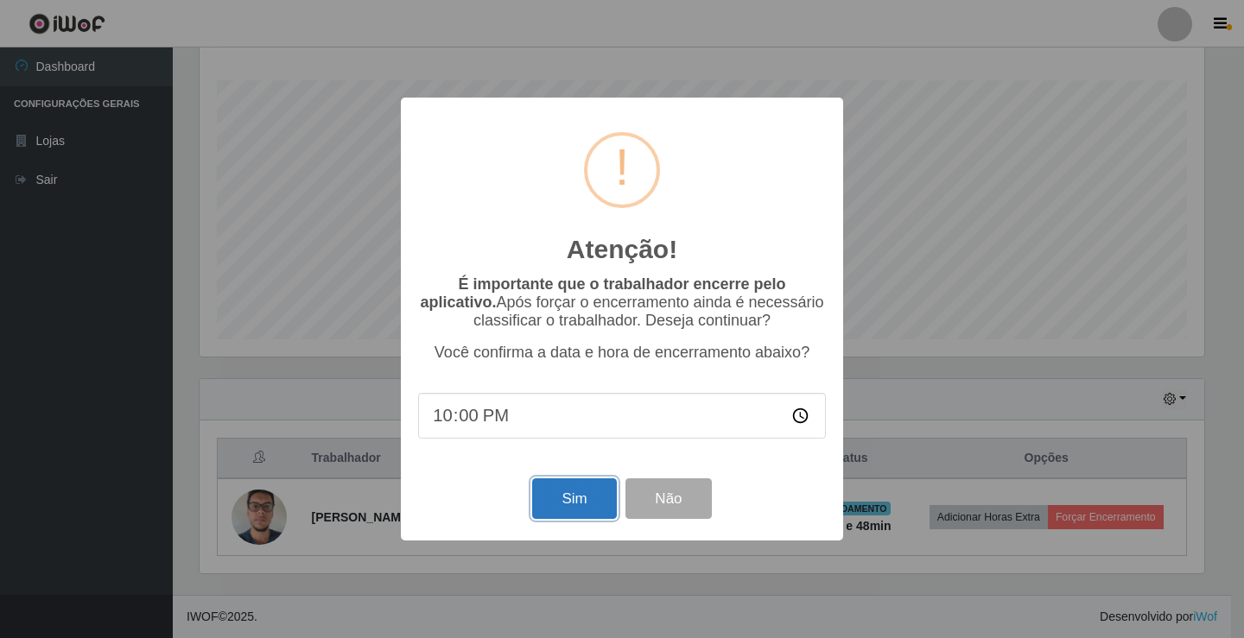
click at [582, 519] on button "Sim" at bounding box center [574, 499] width 84 height 41
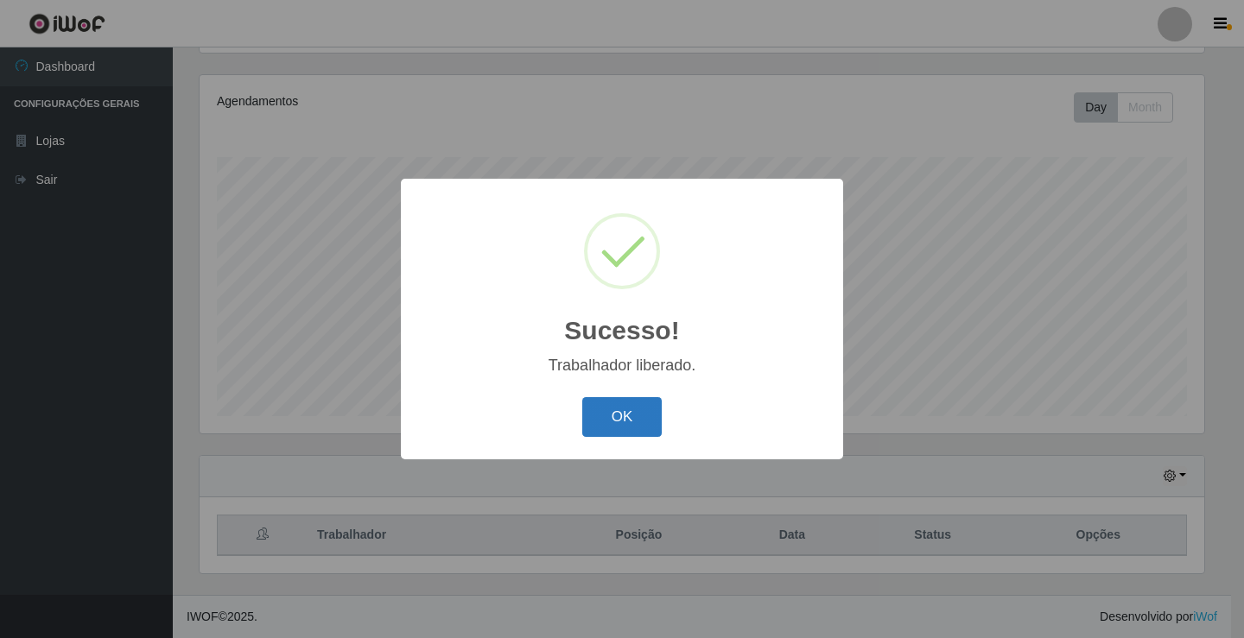
click at [617, 422] on button "OK" at bounding box center [622, 417] width 80 height 41
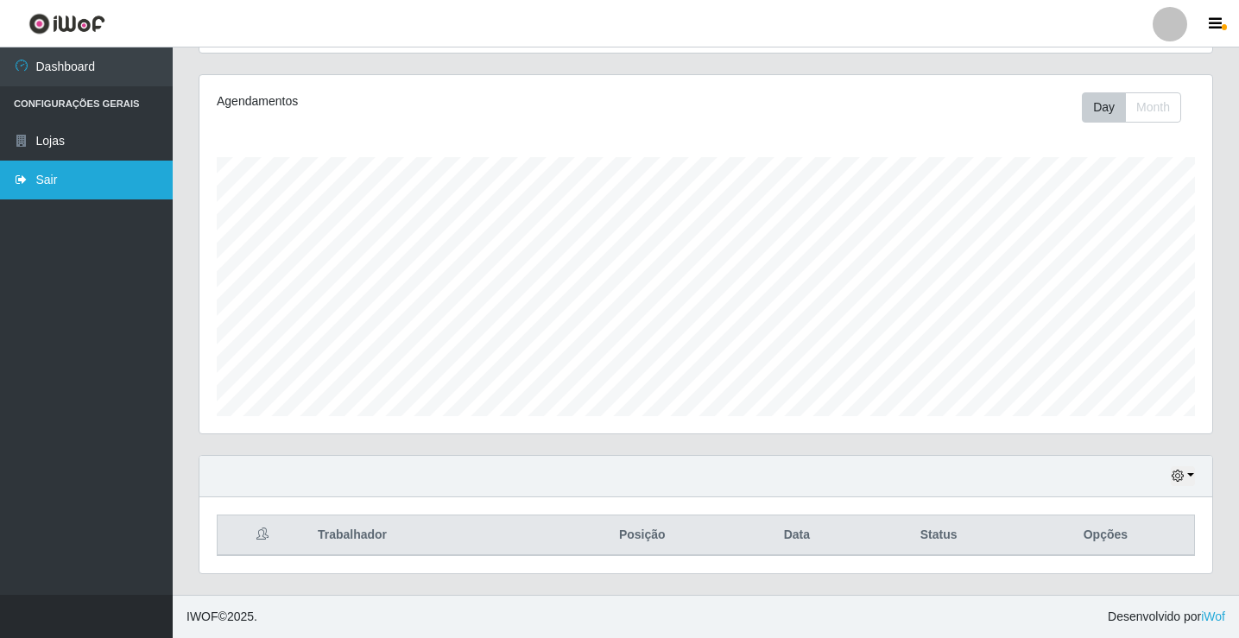
click at [60, 182] on link "Sair" at bounding box center [86, 180] width 173 height 39
